Goal: Task Accomplishment & Management: Use online tool/utility

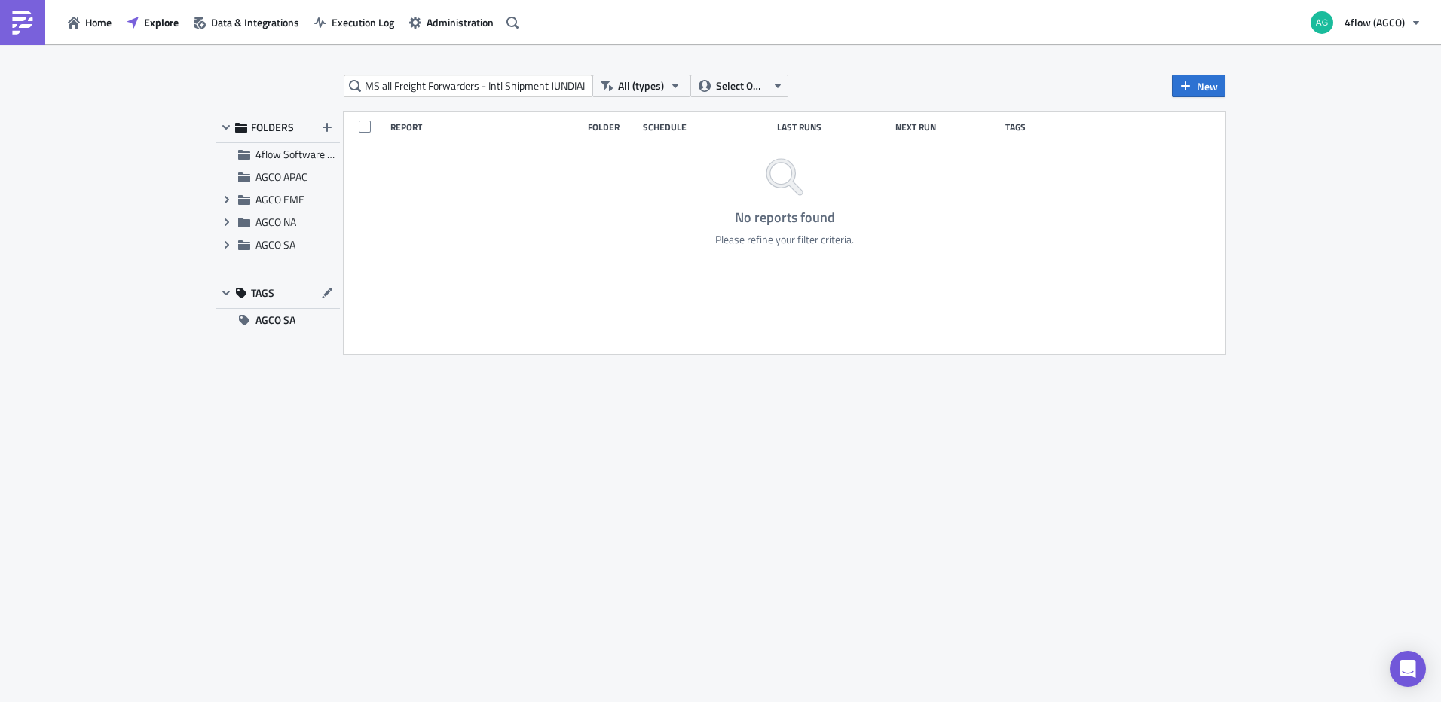
scroll to position [0, 41]
type input "Follow iTMS all Freight Forwarders - Intl Shipment JUNDIAI"
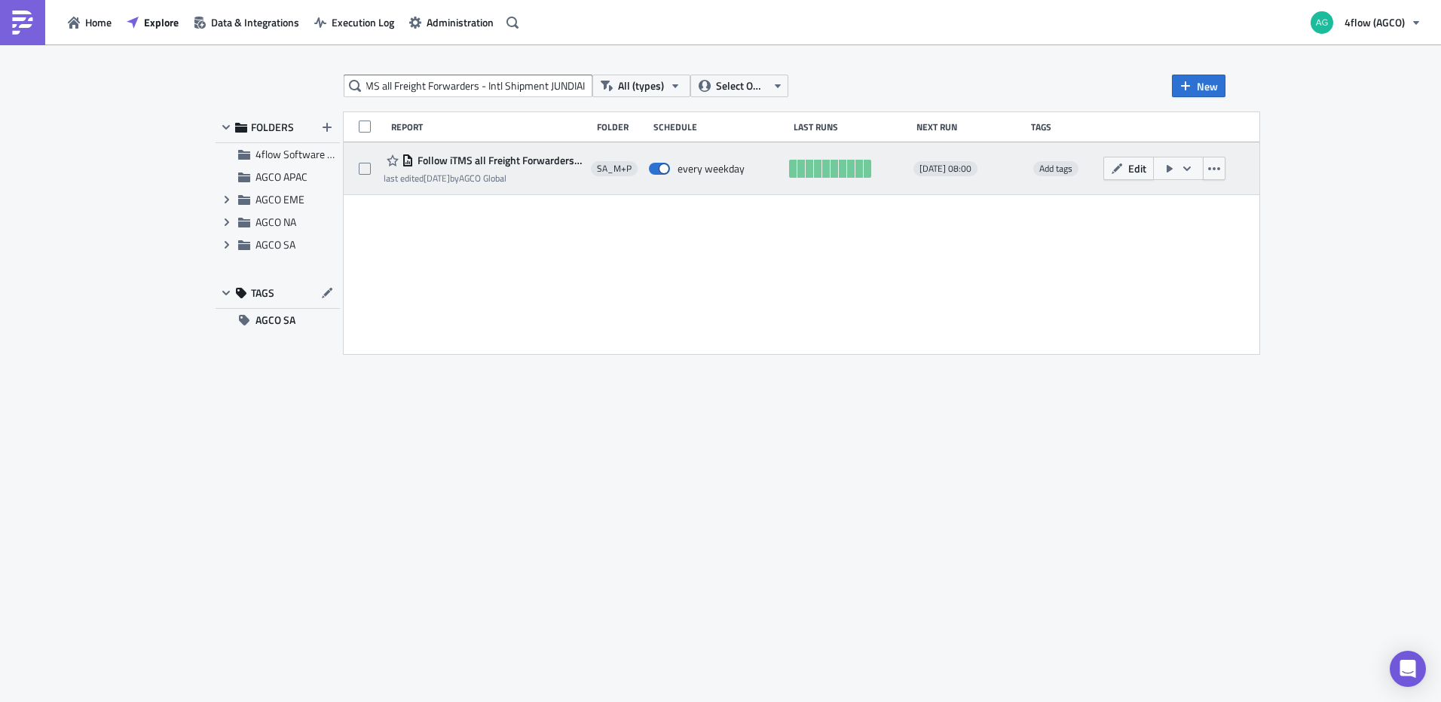
scroll to position [0, 0]
click at [539, 164] on span "Follow iTMS all Freight Forwarders - Intl Shipment JUNDIAI - planners" at bounding box center [499, 161] width 170 height 14
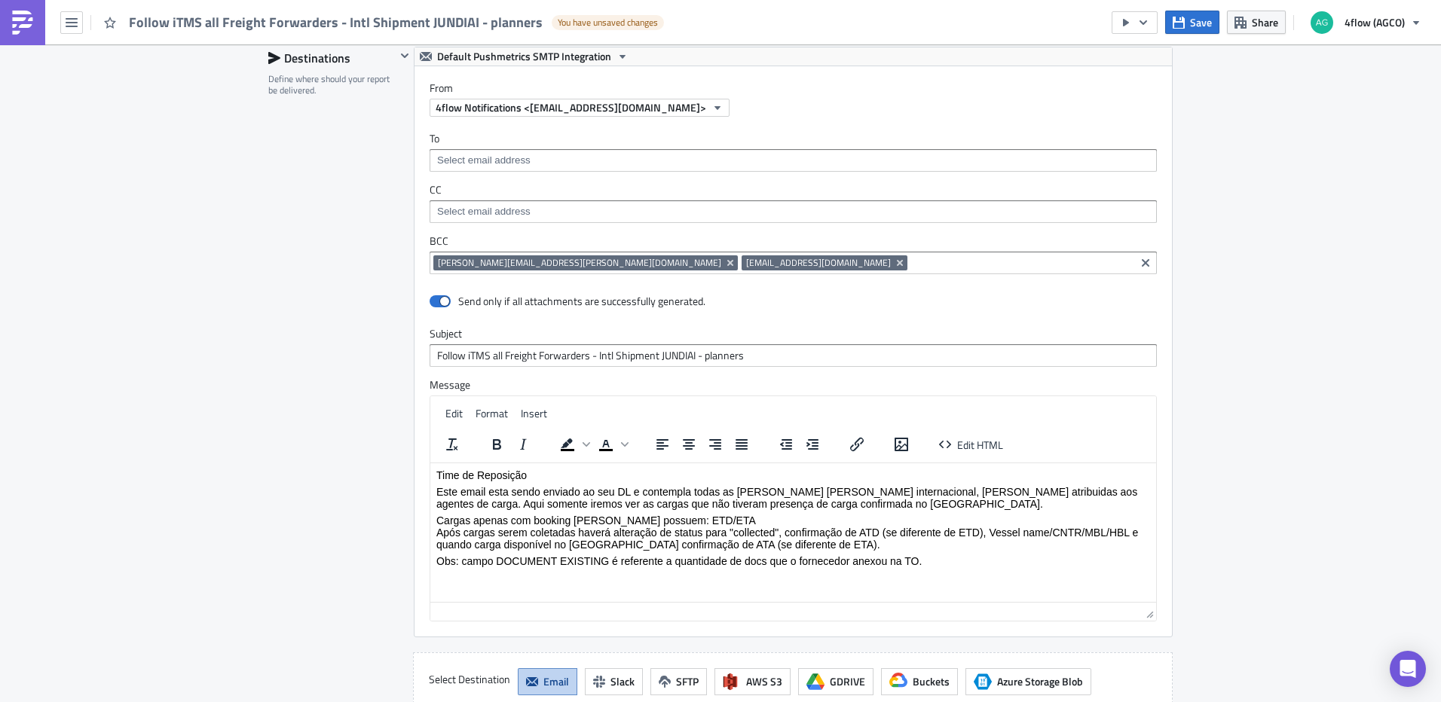
scroll to position [1055, 0]
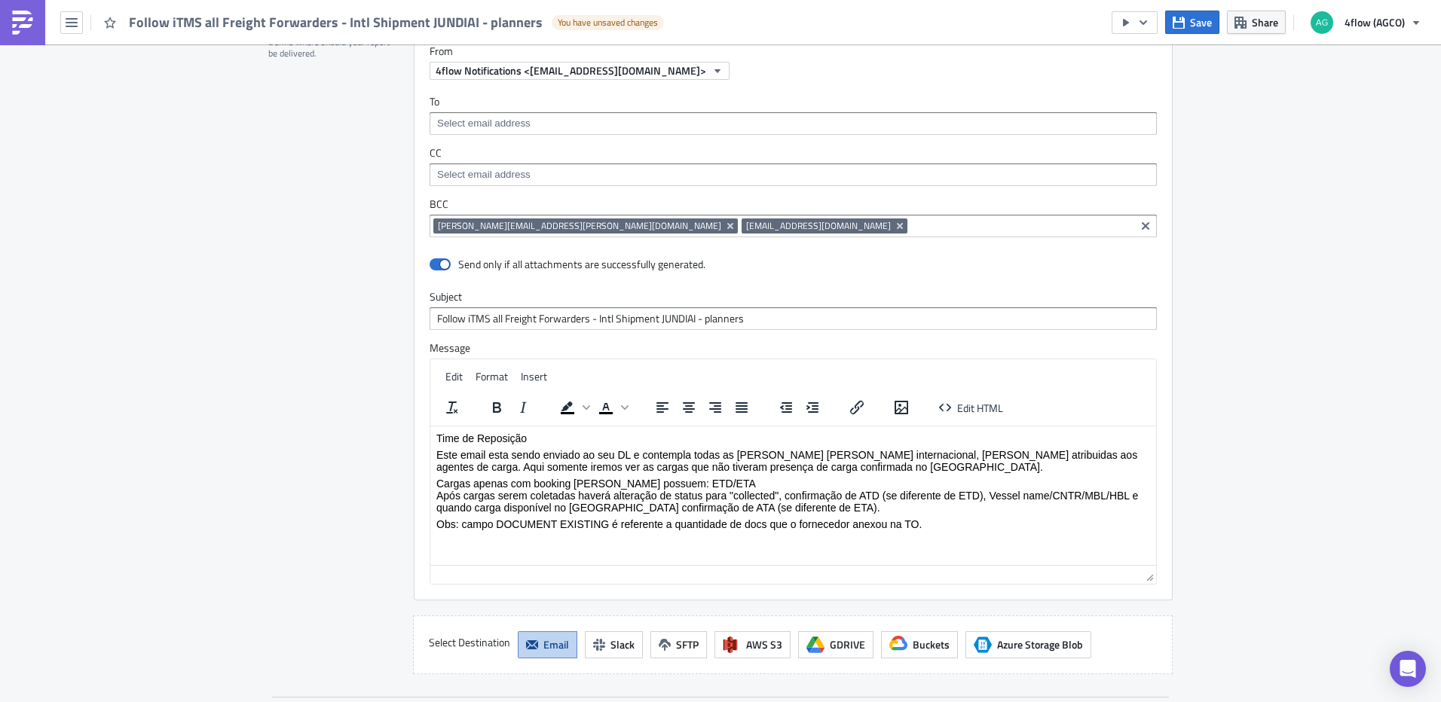
click at [790, 236] on div "[PERSON_NAME][EMAIL_ADDRESS][PERSON_NAME][DOMAIN_NAME] [EMAIL_ADDRESS][DOMAIN_N…" at bounding box center [782, 228] width 698 height 19
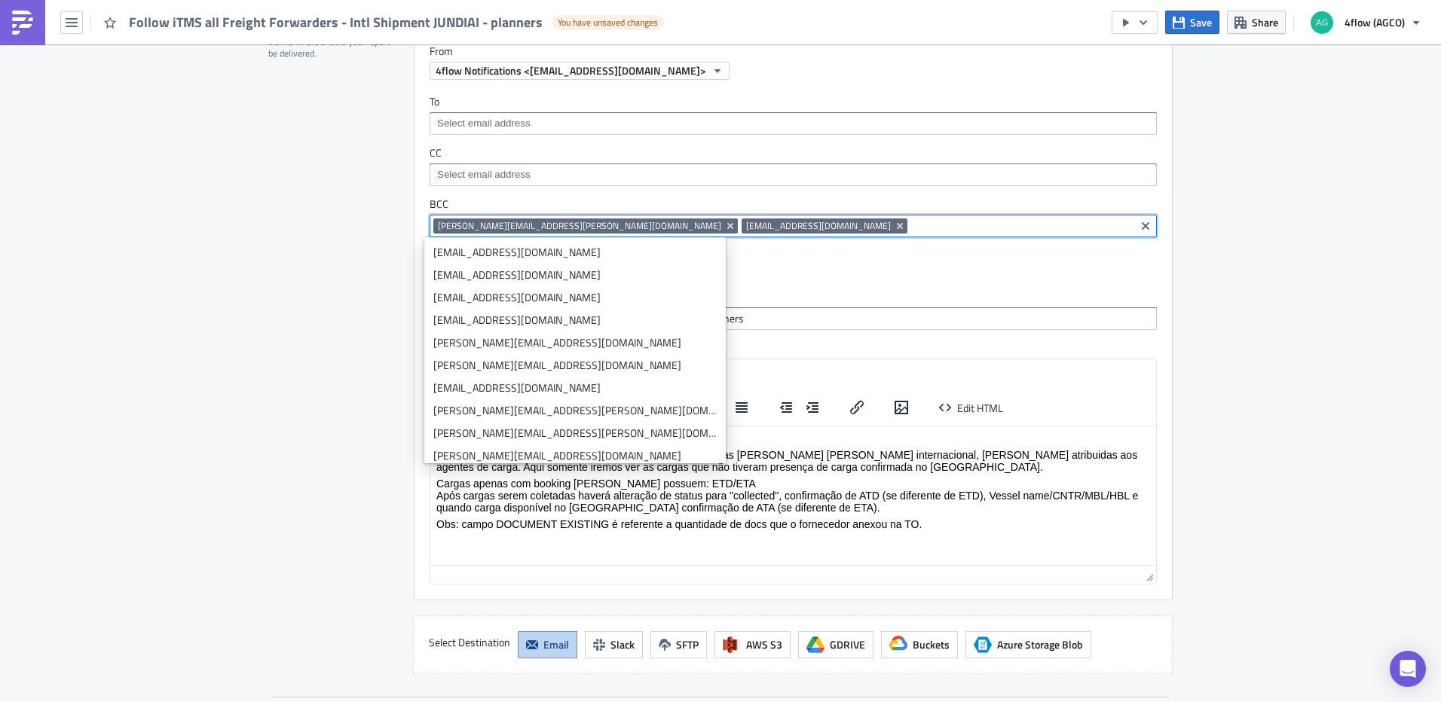
paste input "mailto:[PERSON_NAME][EMAIL_ADDRESS][DOMAIN_NAME]"
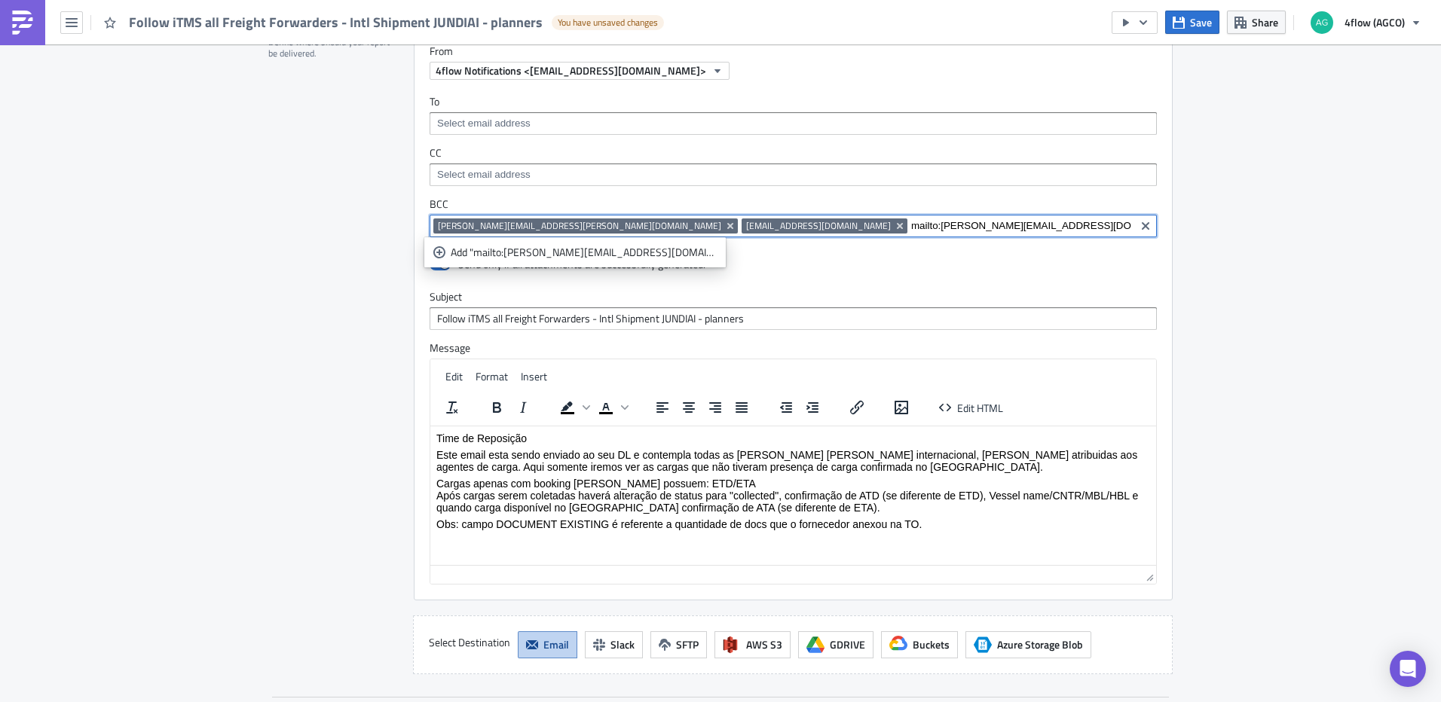
drag, startPoint x: 754, startPoint y: 225, endPoint x: 726, endPoint y: 226, distance: 28.7
click at [911, 226] on input "mailto:[PERSON_NAME][EMAIL_ADDRESS][DOMAIN_NAME]" at bounding box center [1021, 226] width 220 height 15
type input "[PERSON_NAME][EMAIL_ADDRESS][DOMAIN_NAME]"
click at [587, 262] on link "Add "[PERSON_NAME][EMAIL_ADDRESS][DOMAIN_NAME]"" at bounding box center [575, 252] width 294 height 23
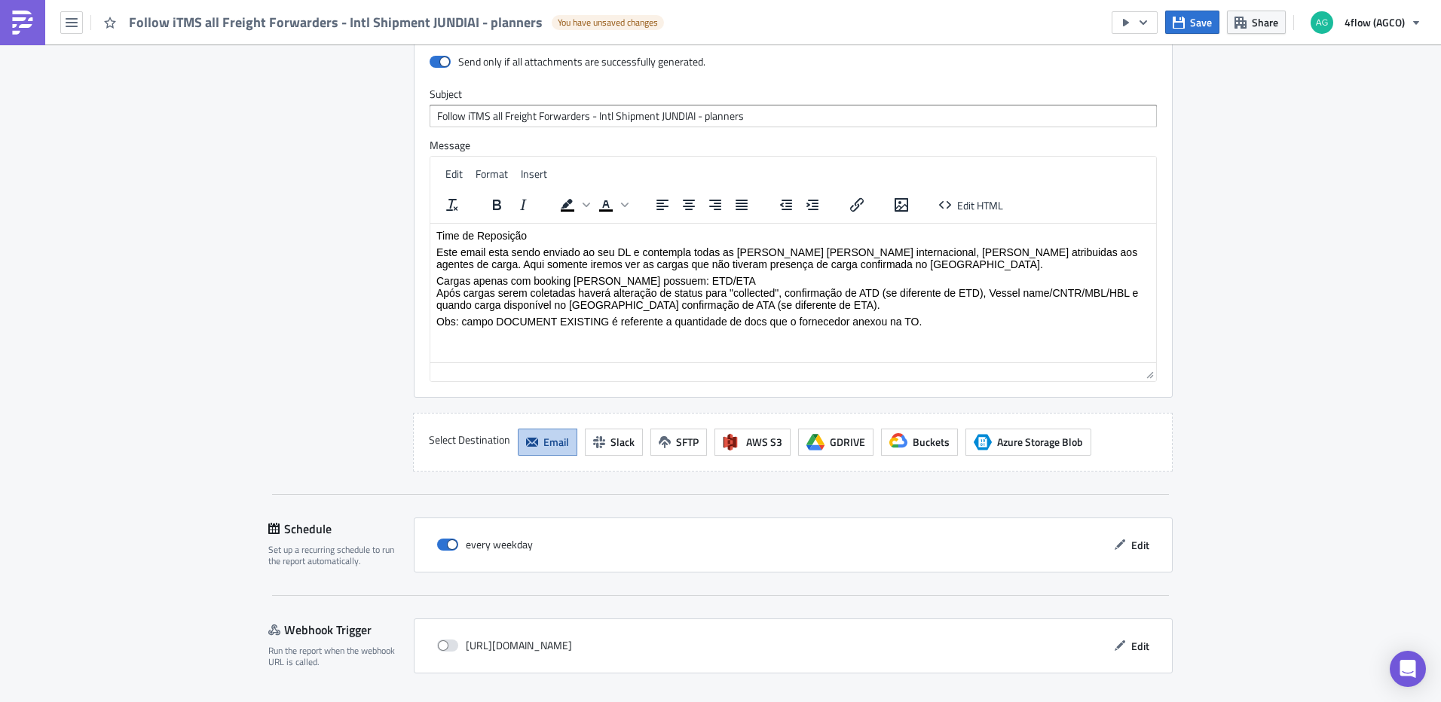
scroll to position [1303, 0]
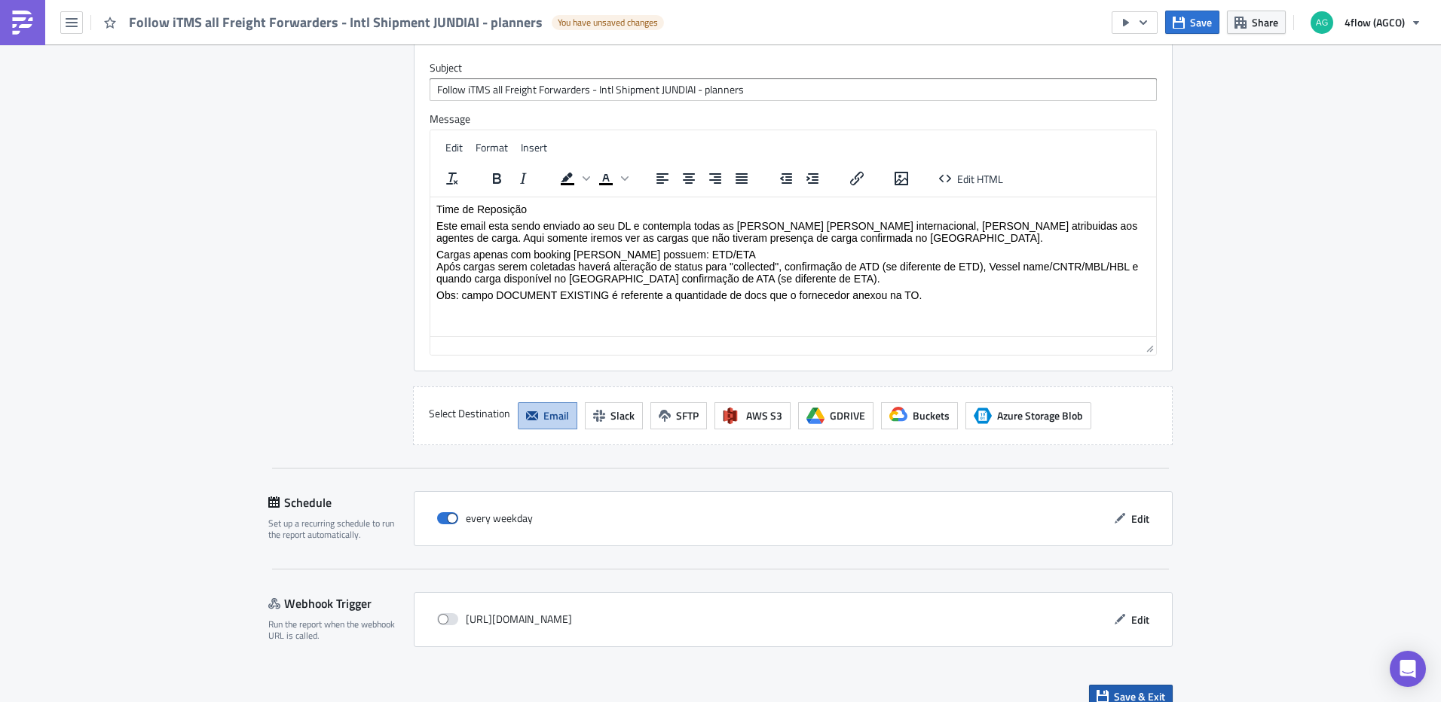
click at [1109, 685] on button "Save & Exit" at bounding box center [1131, 696] width 84 height 23
